Goal: Information Seeking & Learning: Learn about a topic

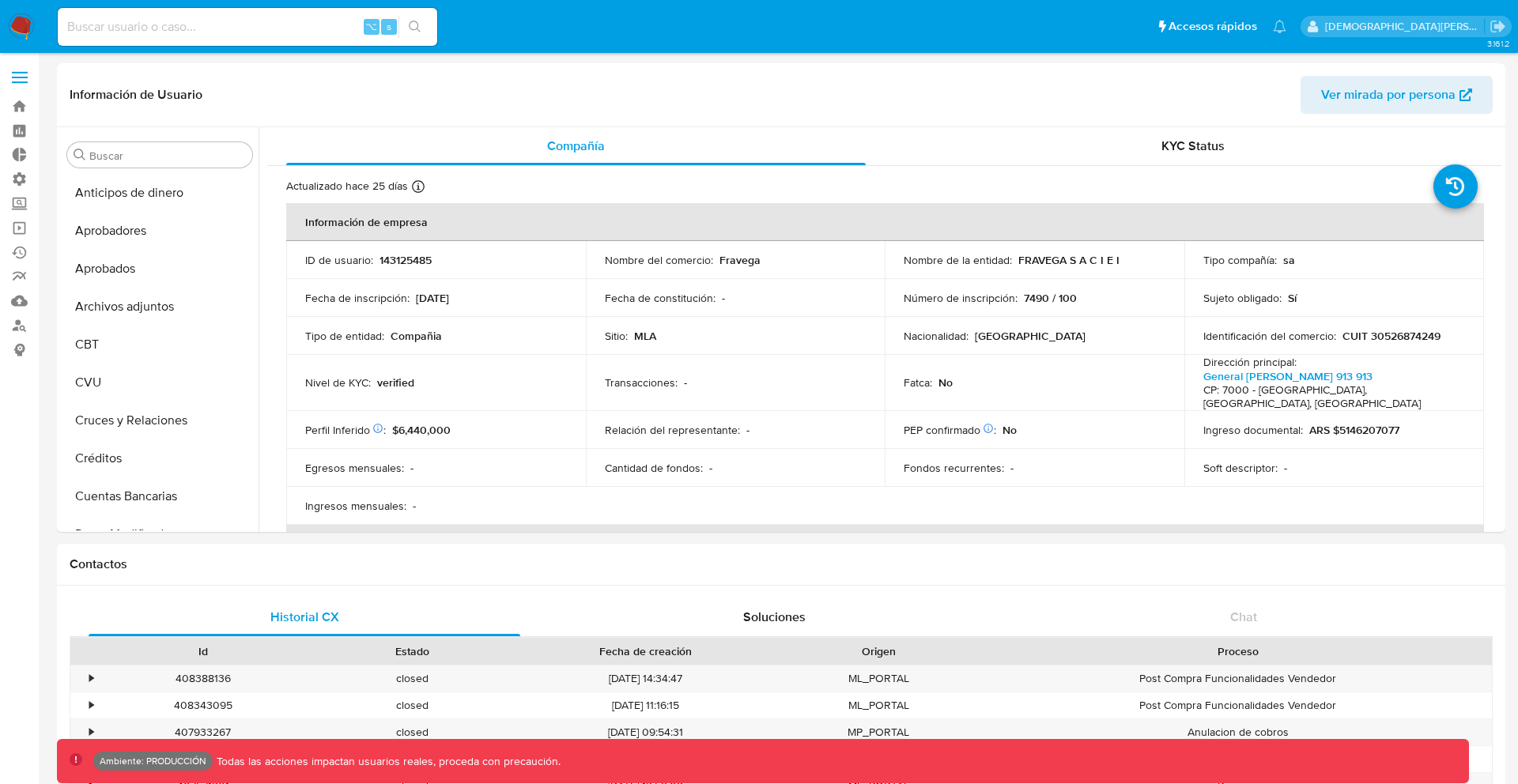
select select "10"
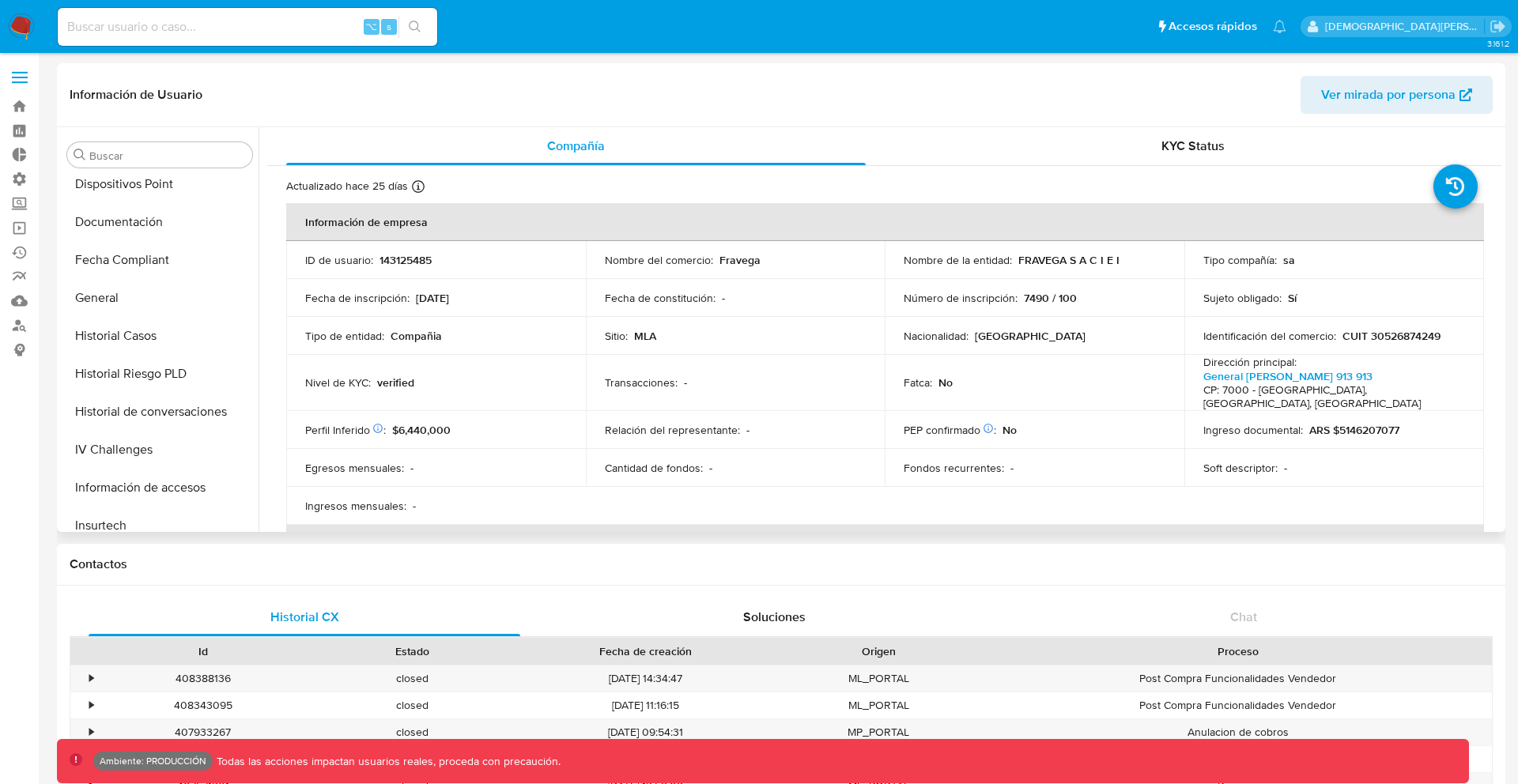
scroll to position [435, 0]
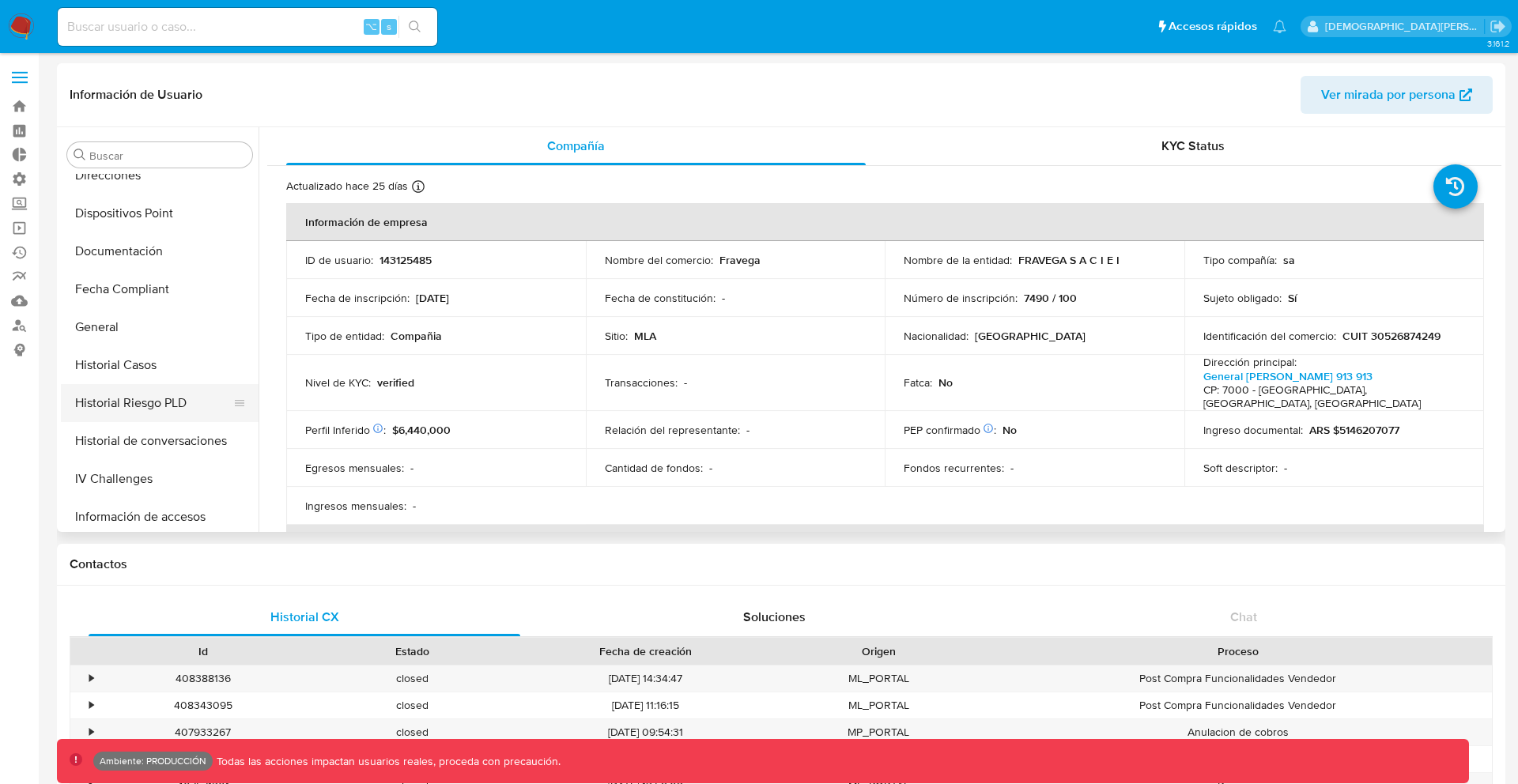
click at [163, 405] on button "Historial Riesgo PLD" at bounding box center [153, 403] width 185 height 38
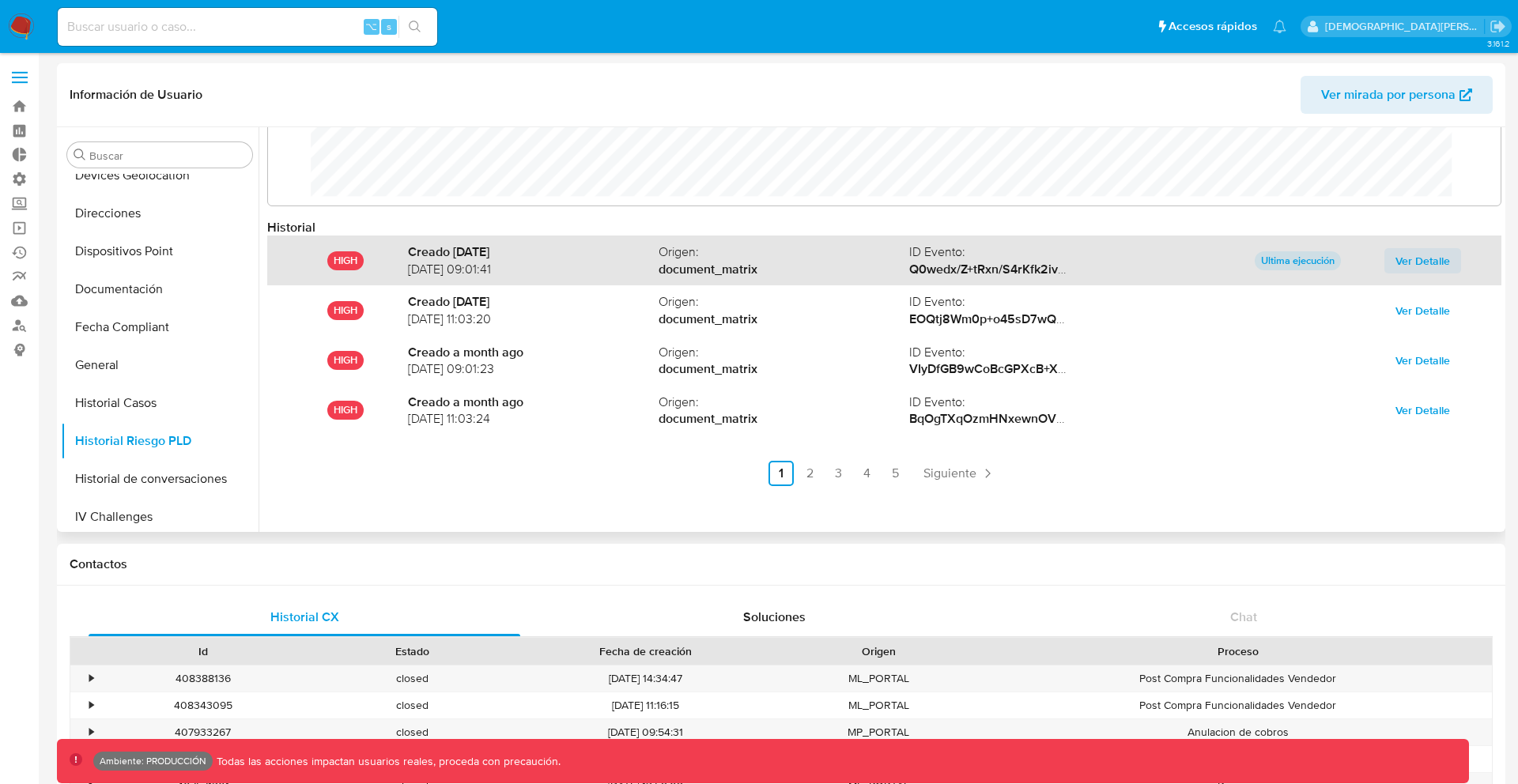
scroll to position [0, 0]
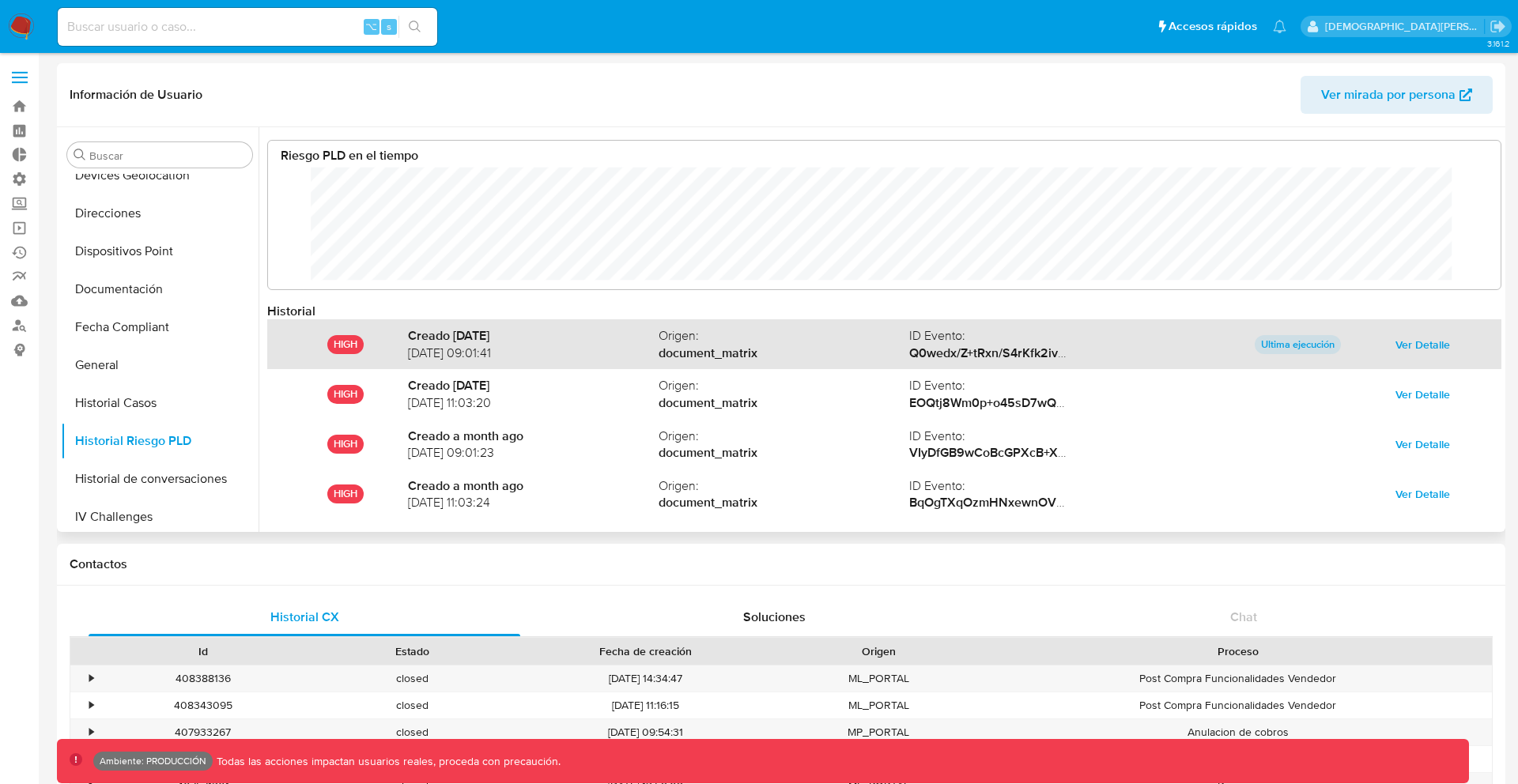
click at [1403, 350] on span "Ver Detalle" at bounding box center [1423, 343] width 55 height 22
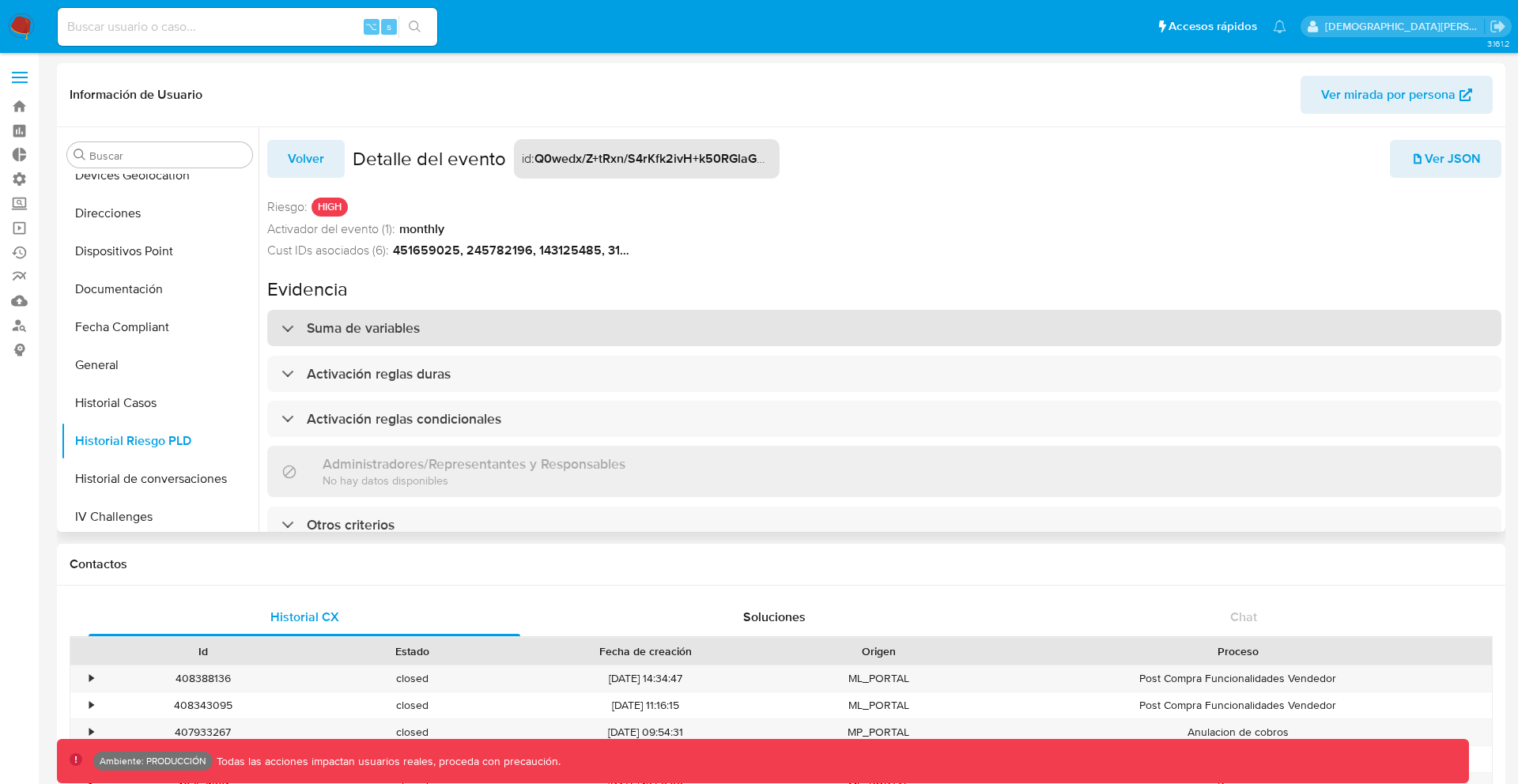
click at [774, 333] on div "Suma de variables" at bounding box center [884, 327] width 1234 height 37
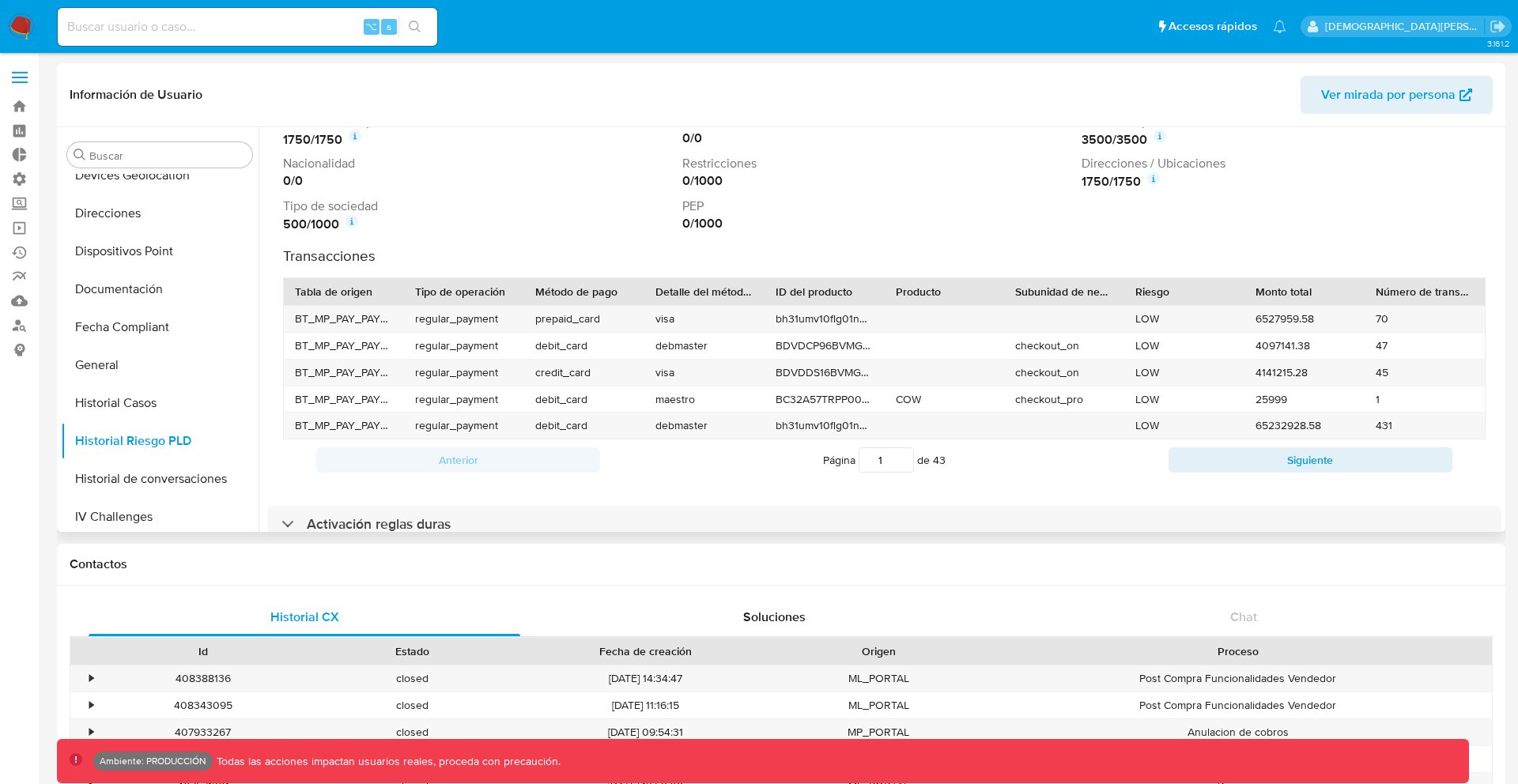
scroll to position [304, 0]
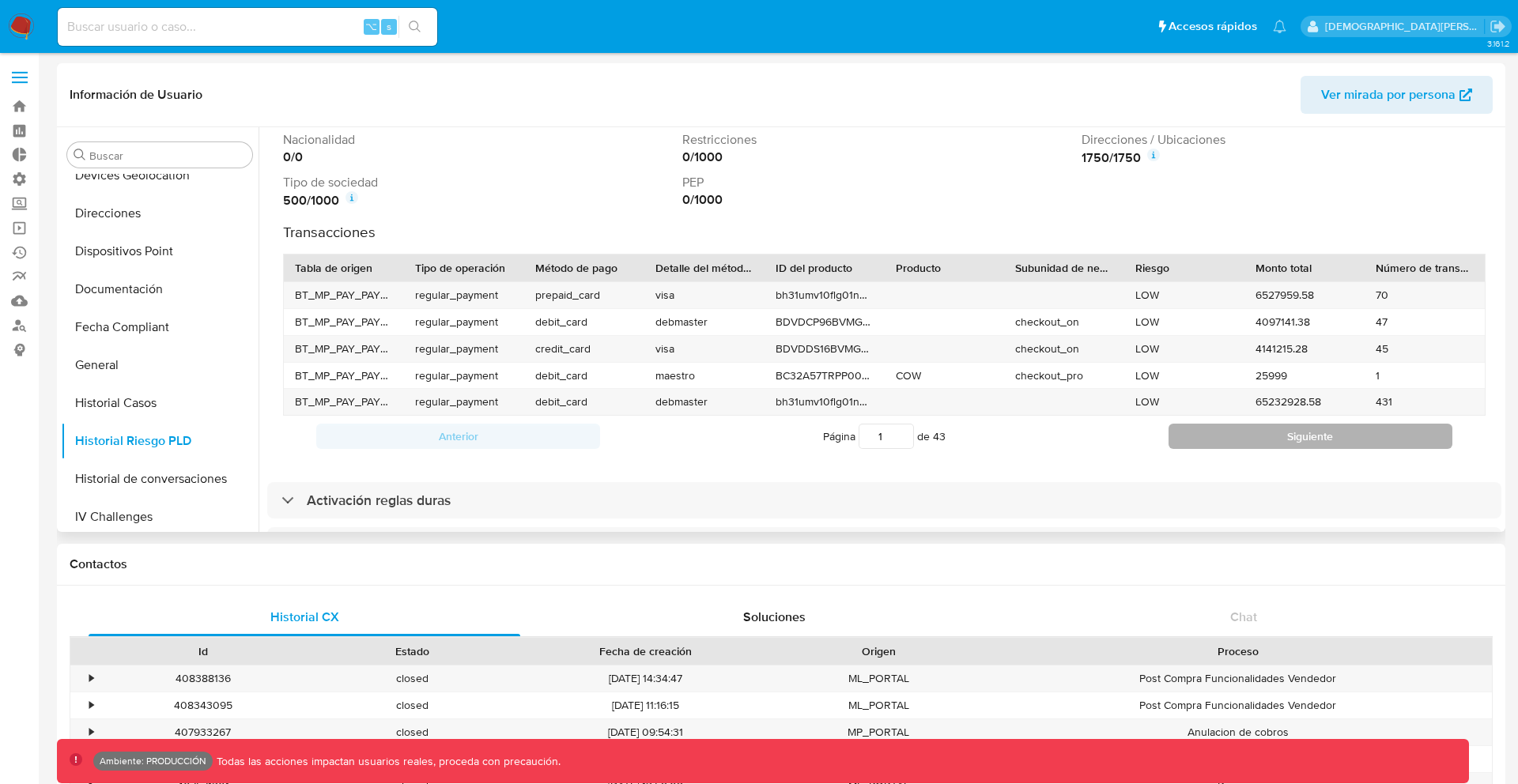
click at [1257, 437] on button "Siguiente" at bounding box center [1310, 436] width 284 height 25
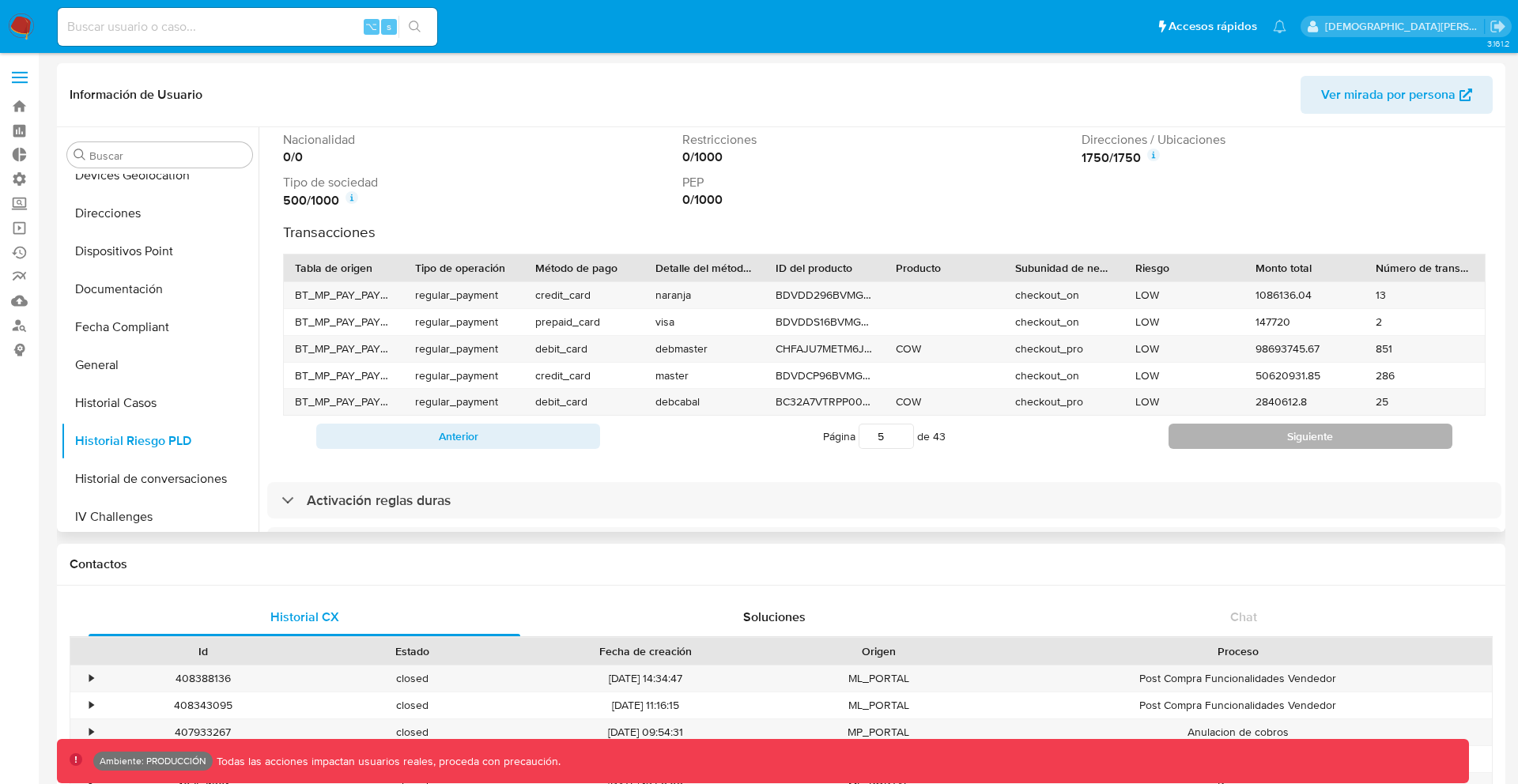
type input "6"
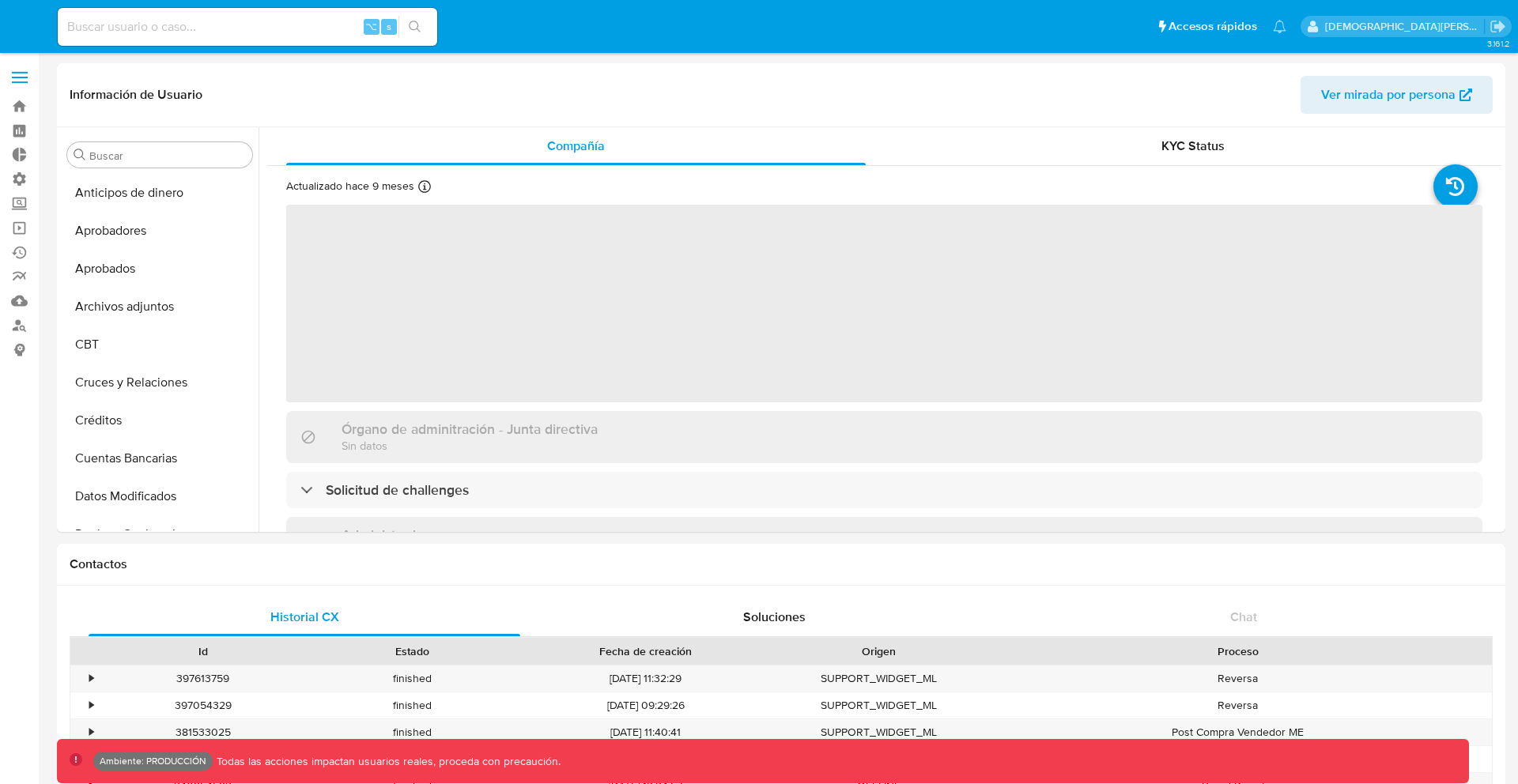
select select "10"
